Goal: Transaction & Acquisition: Purchase product/service

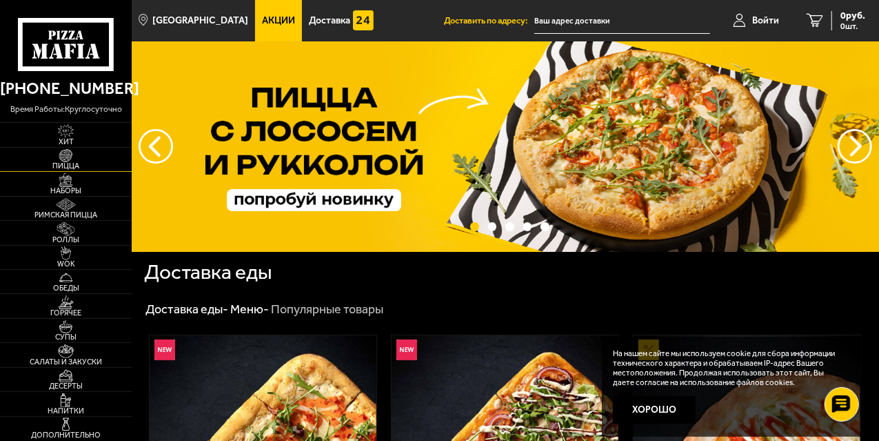
click at [72, 156] on img at bounding box center [65, 156] width 35 height 14
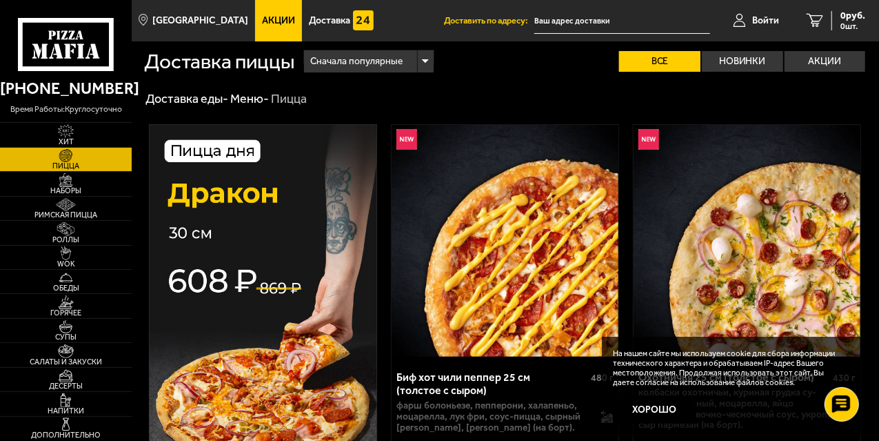
drag, startPoint x: 878, startPoint y: 90, endPoint x: 882, endPoint y: 105, distance: 14.9
click at [667, 407] on button "Хорошо" at bounding box center [654, 410] width 83 height 28
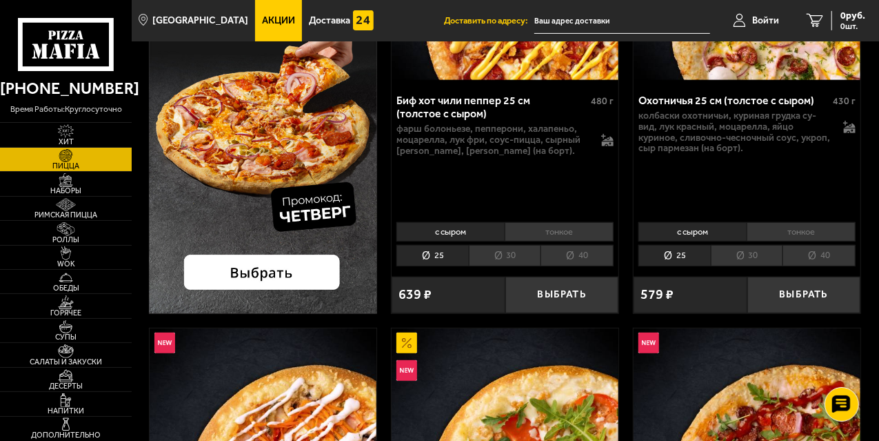
scroll to position [296, 0]
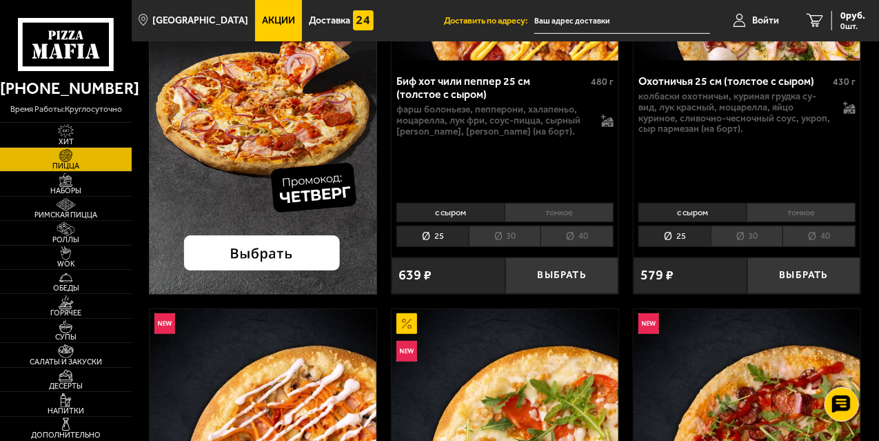
click at [511, 241] on li "30" at bounding box center [505, 235] width 72 height 21
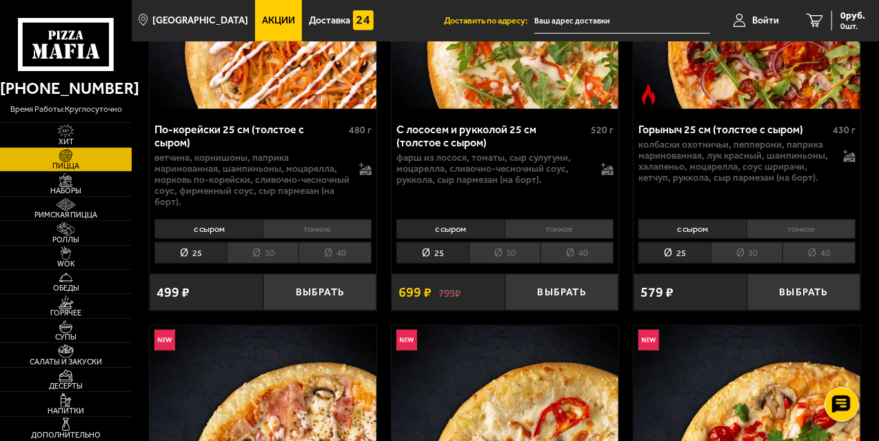
scroll to position [739, 0]
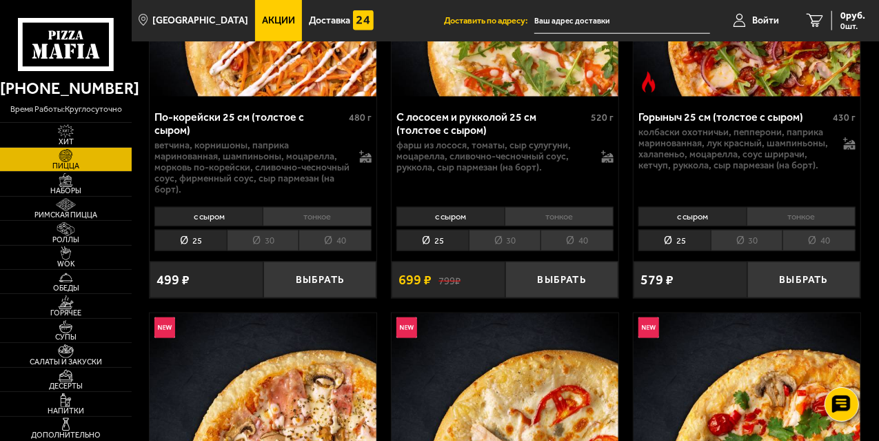
click at [511, 238] on li "30" at bounding box center [505, 240] width 72 height 21
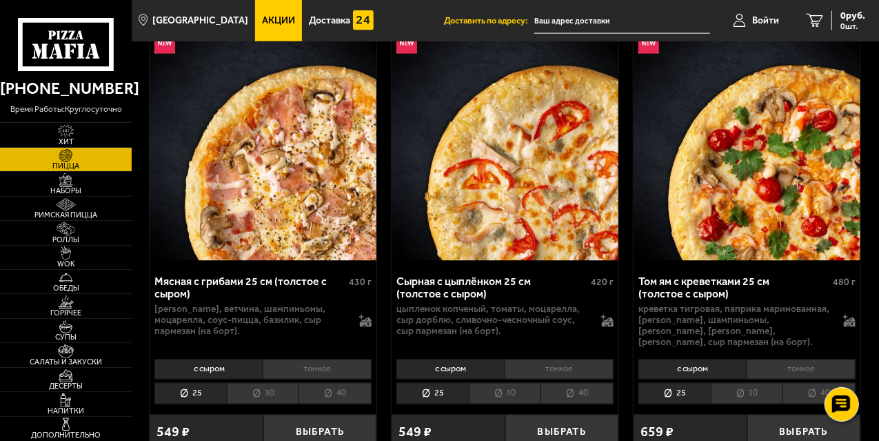
scroll to position [1139, 0]
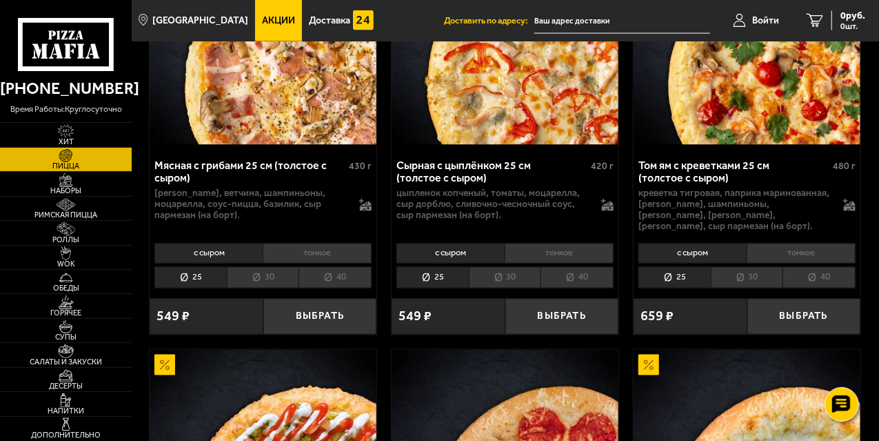
click at [514, 267] on li "30" at bounding box center [505, 277] width 72 height 21
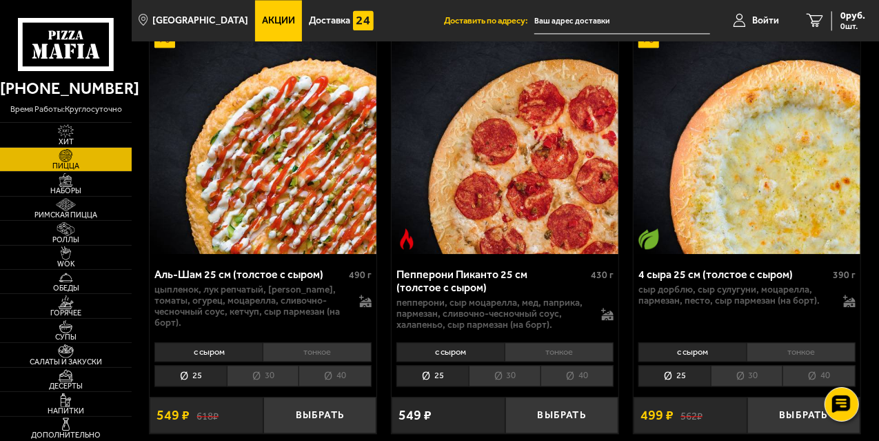
scroll to position [1486, 0]
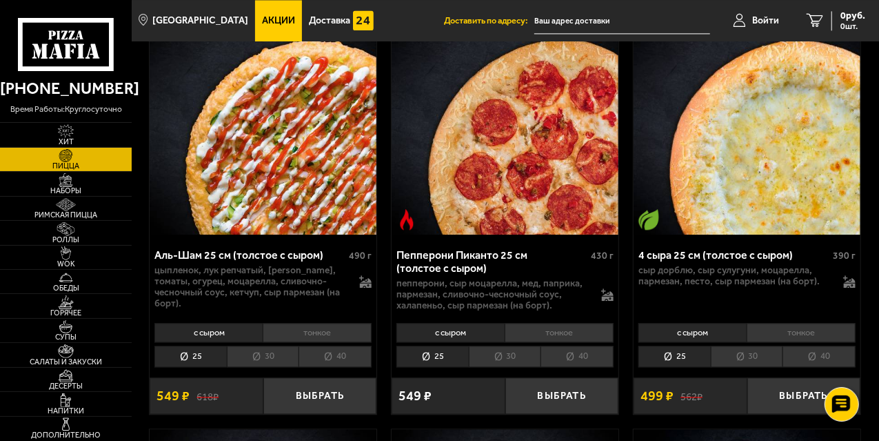
click at [503, 345] on li "30" at bounding box center [505, 355] width 72 height 21
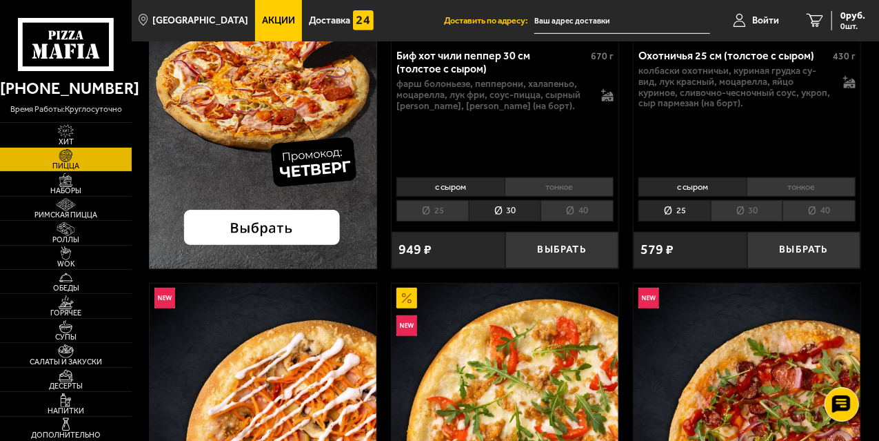
scroll to position [6, 0]
